Goal: Information Seeking & Learning: Learn about a topic

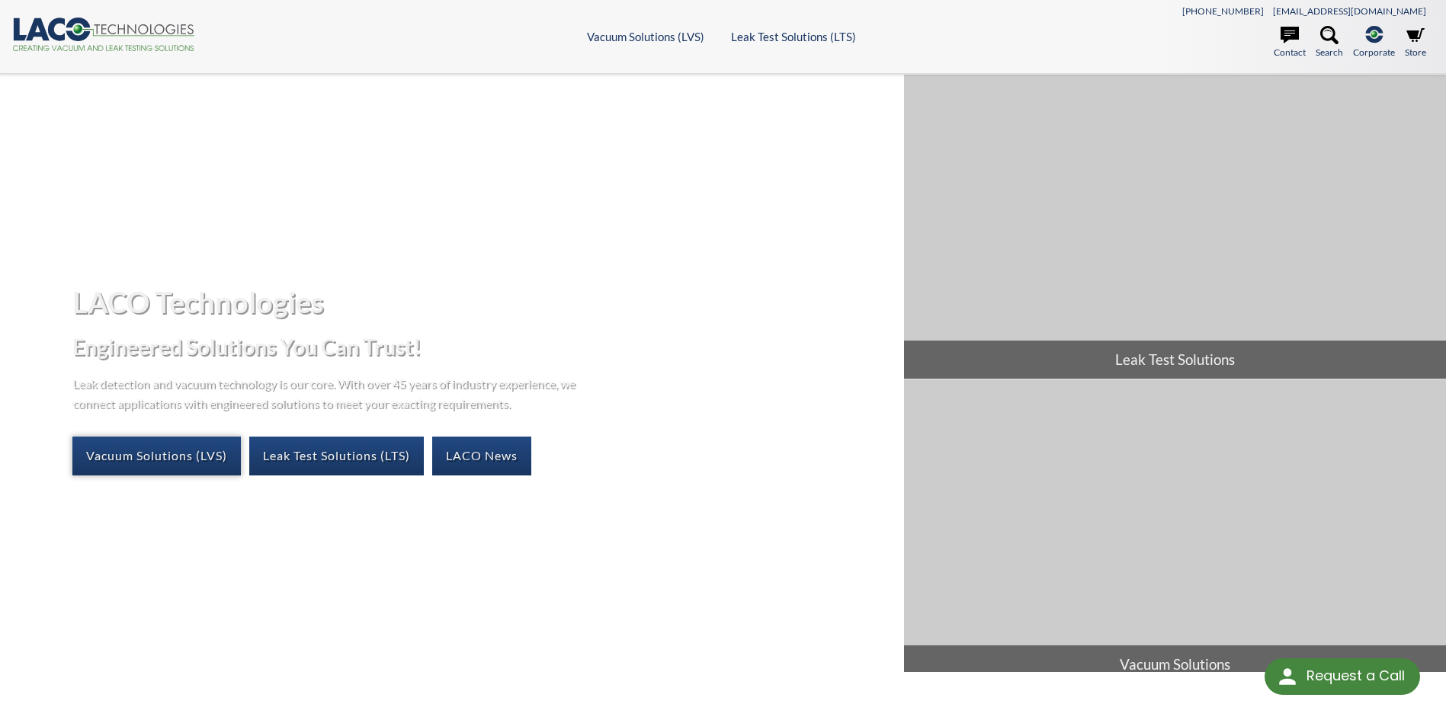
click at [165, 454] on link "Vacuum Solutions (LVS)" at bounding box center [156, 456] width 168 height 38
click at [366, 453] on link "Leak Test Solutions (LTS)" at bounding box center [336, 456] width 175 height 38
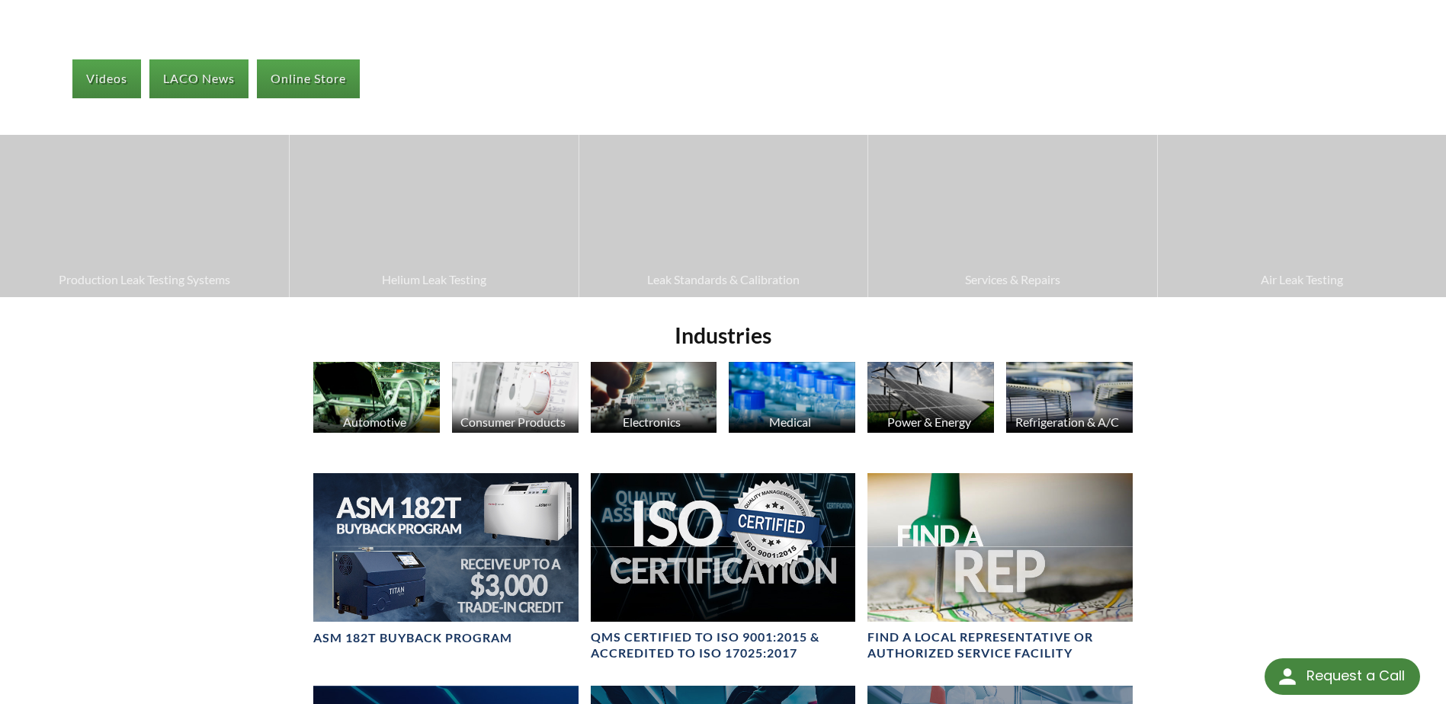
scroll to position [381, 0]
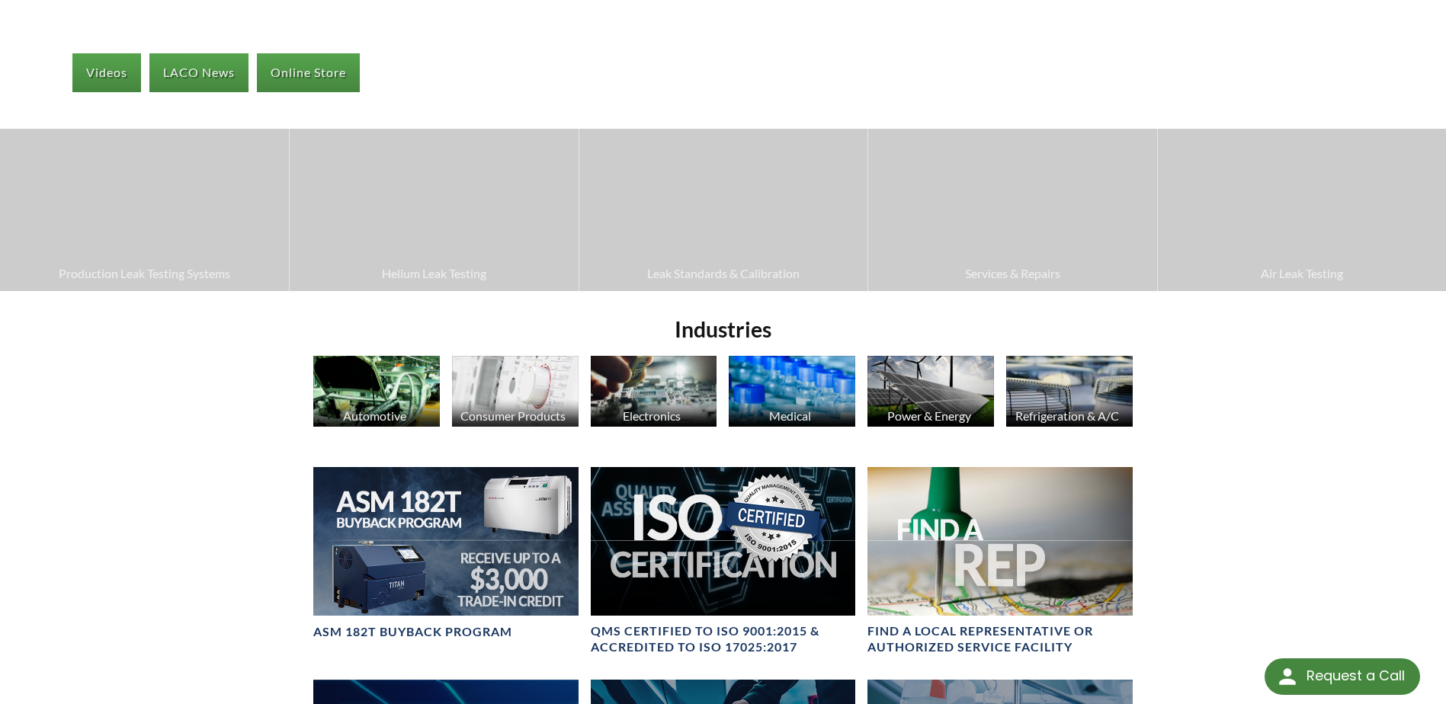
click at [1049, 411] on div "Refrigeration & A/C" at bounding box center [1067, 416] width 127 height 14
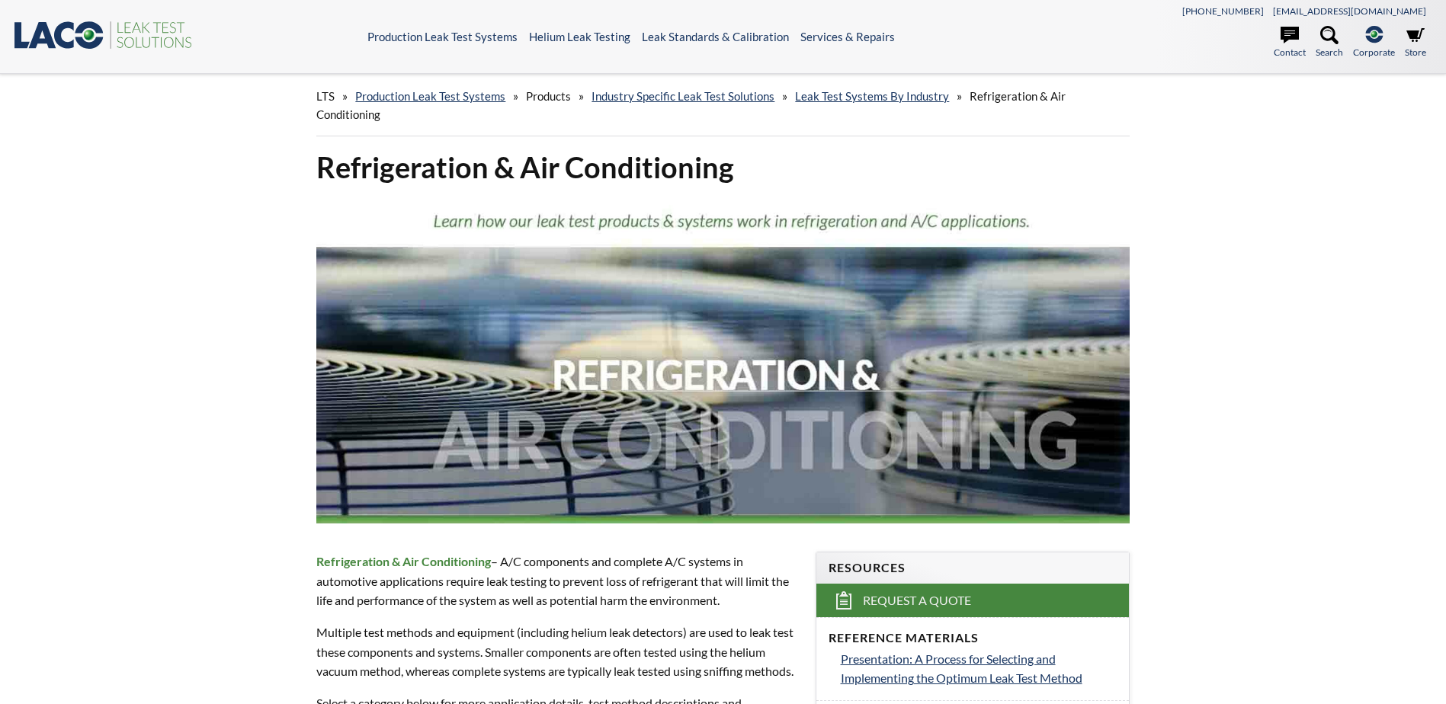
select select "Widget di traduzione della lingua"
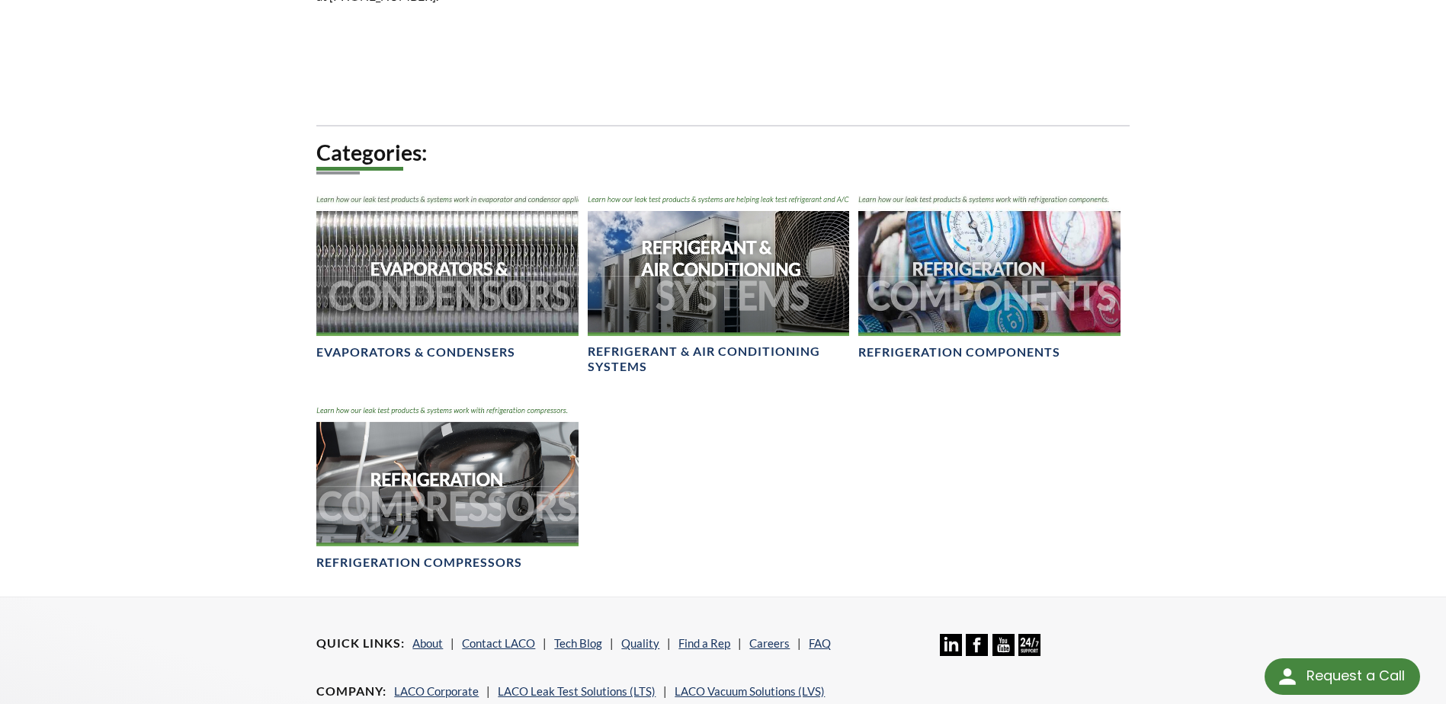
scroll to position [838, 0]
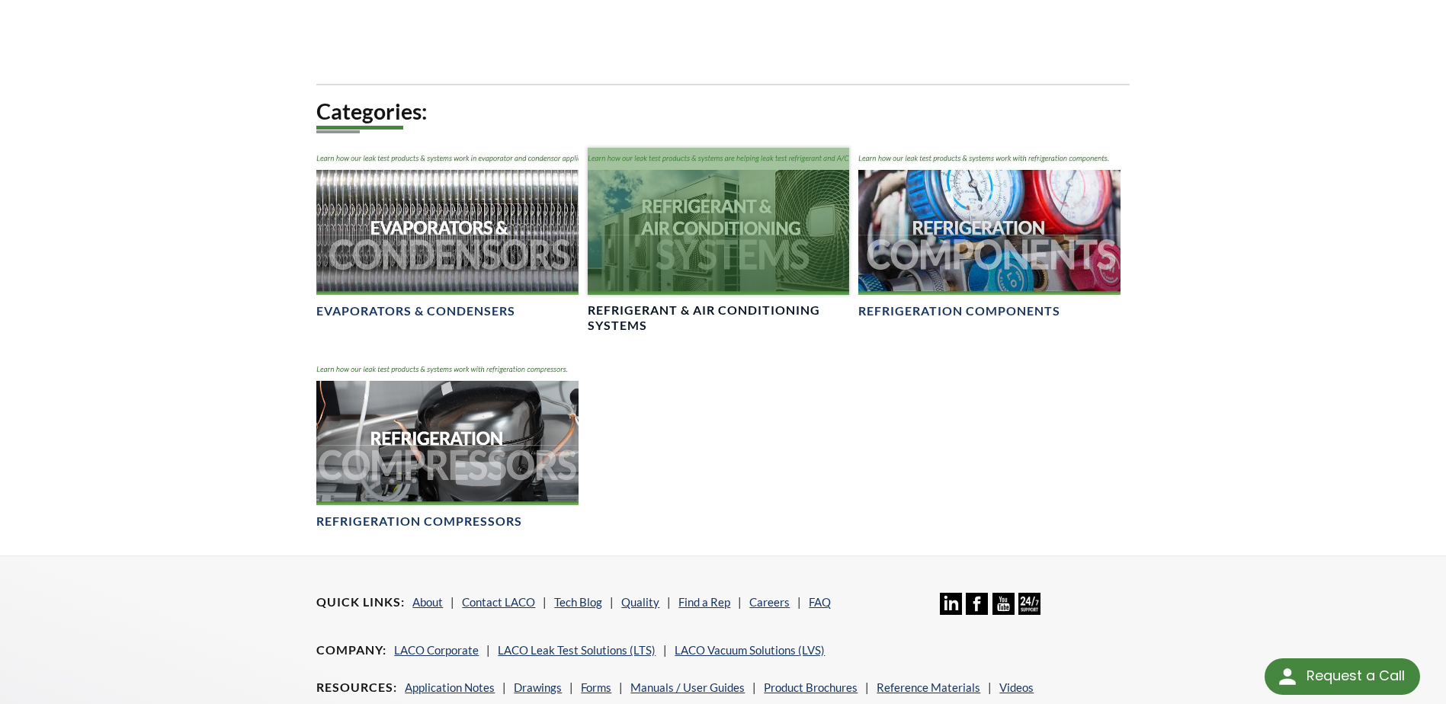
click at [691, 328] on h4 "Refrigerant & Air Conditioning Systems" at bounding box center [718, 319] width 261 height 32
